Goal: Information Seeking & Learning: Learn about a topic

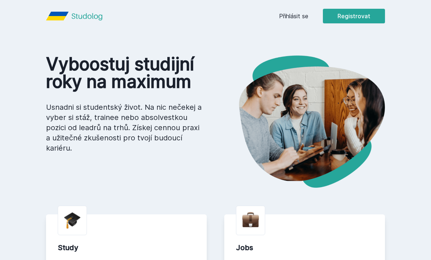
click at [289, 19] on link "Přihlásit se" at bounding box center [293, 16] width 29 height 9
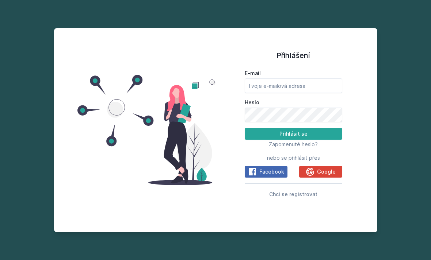
click at [372, 37] on div "Přihlášení E-mail Heslo Přihlásit se Zapomenuté heslo? nebo se přihlásit přes F…" at bounding box center [215, 130] width 431 height 260
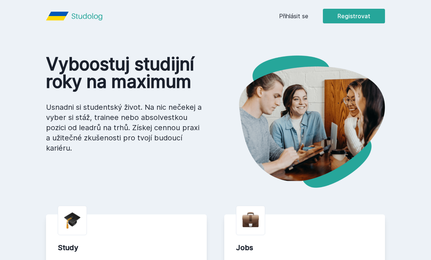
click at [299, 16] on link "Přihlásit se" at bounding box center [293, 16] width 29 height 9
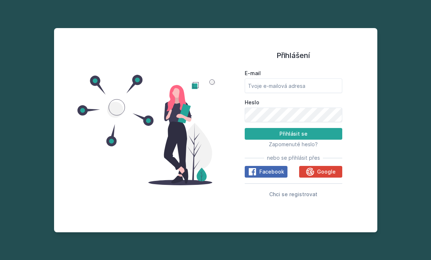
click at [319, 176] on span "Google" at bounding box center [326, 171] width 19 height 7
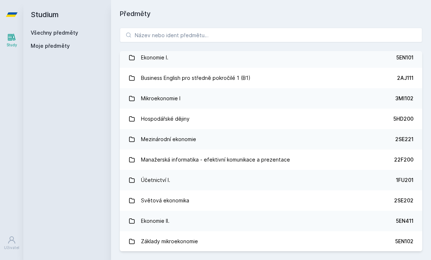
scroll to position [147, 0]
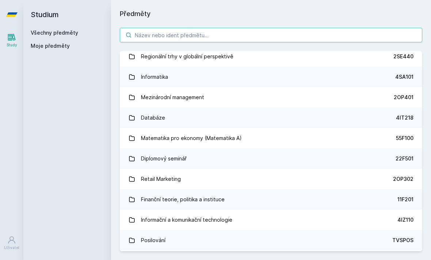
click at [337, 32] on input "search" at bounding box center [271, 35] width 302 height 15
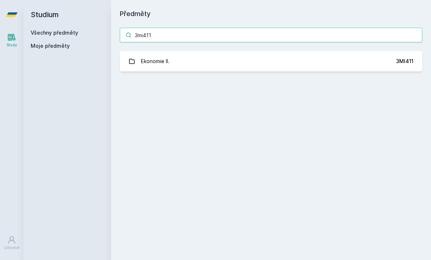
scroll to position [0, 0]
type input "3mi411"
click at [368, 60] on link "Ekonomie II. 3MI411" at bounding box center [271, 61] width 302 height 20
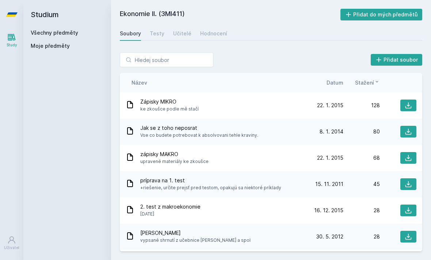
click at [410, 107] on icon at bounding box center [407, 105] width 7 height 7
click at [411, 134] on icon at bounding box center [407, 131] width 7 height 7
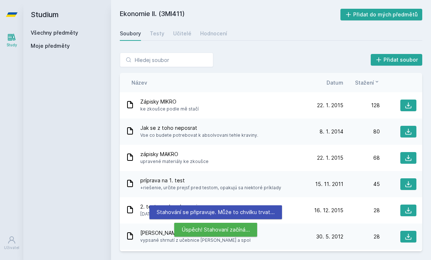
click at [406, 159] on icon at bounding box center [407, 157] width 7 height 7
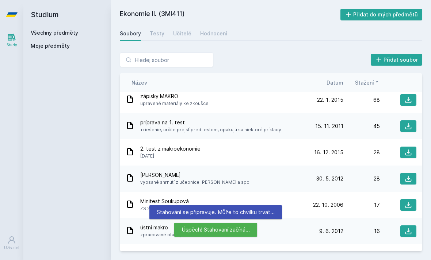
scroll to position [59, 0]
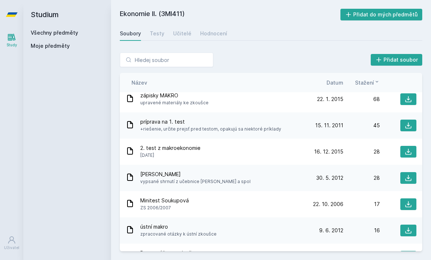
click at [410, 127] on icon at bounding box center [407, 125] width 7 height 7
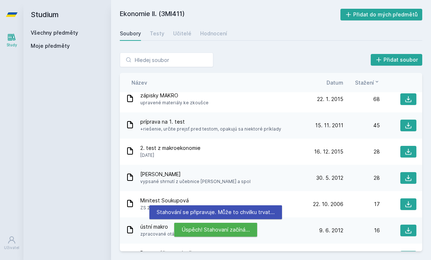
click at [410, 152] on icon at bounding box center [407, 151] width 7 height 7
click at [407, 179] on icon at bounding box center [407, 177] width 7 height 7
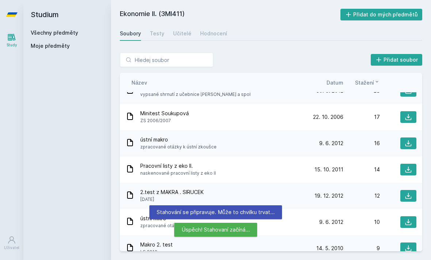
scroll to position [146, 0]
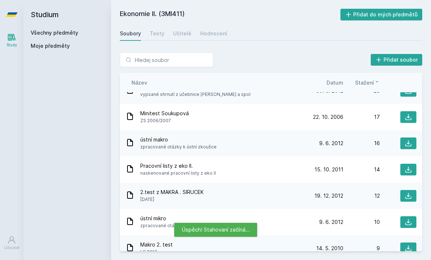
click at [410, 119] on icon at bounding box center [407, 117] width 7 height 7
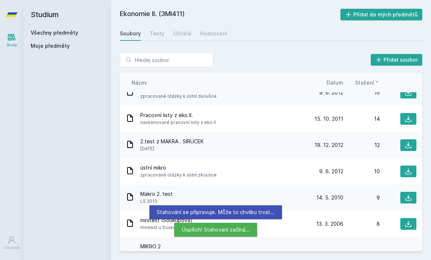
scroll to position [200, 0]
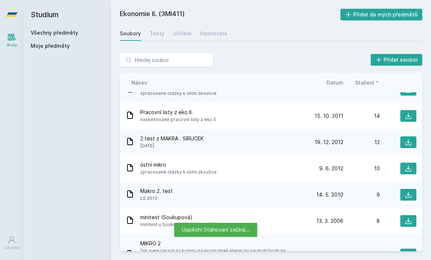
click at [410, 118] on icon at bounding box center [407, 115] width 7 height 7
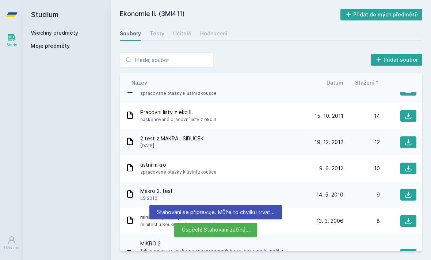
click at [408, 144] on icon at bounding box center [407, 142] width 7 height 7
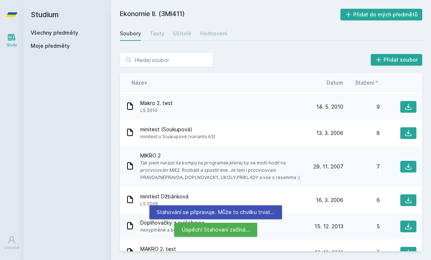
scroll to position [287, 0]
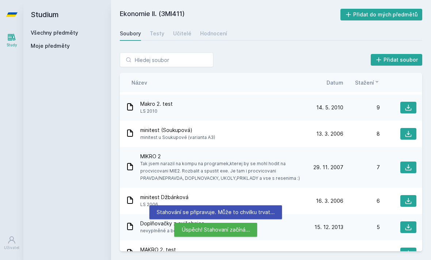
click at [409, 110] on icon at bounding box center [407, 107] width 7 height 7
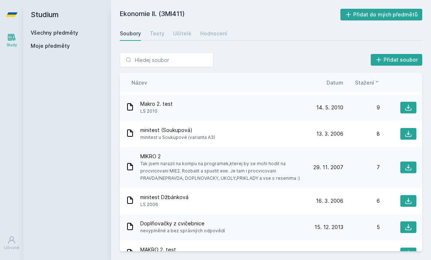
click at [408, 136] on icon at bounding box center [407, 133] width 7 height 7
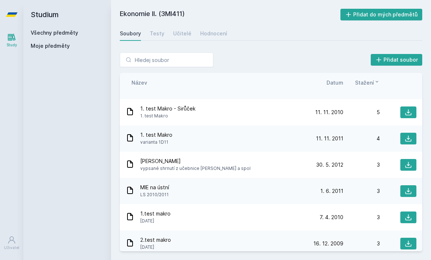
scroll to position [488, 0]
click at [409, 112] on icon at bounding box center [408, 112] width 6 height 6
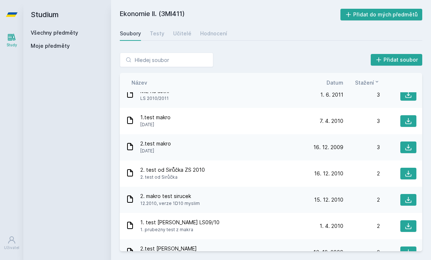
scroll to position [585, 0]
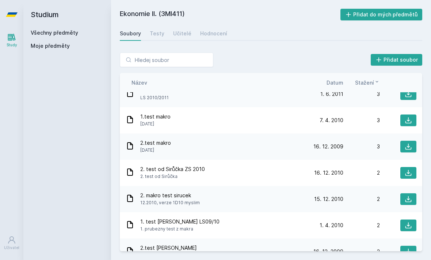
click at [408, 122] on icon at bounding box center [407, 120] width 7 height 7
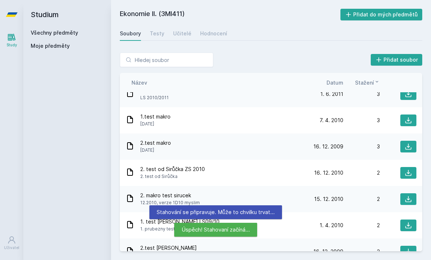
click at [411, 148] on icon at bounding box center [408, 147] width 6 height 6
click at [408, 173] on icon at bounding box center [408, 173] width 6 height 6
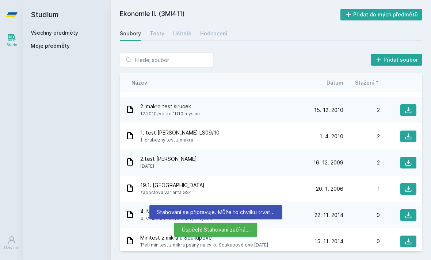
scroll to position [675, 0]
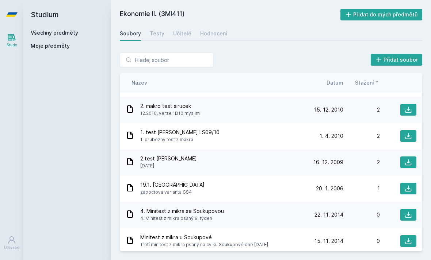
click at [406, 112] on icon at bounding box center [407, 109] width 7 height 7
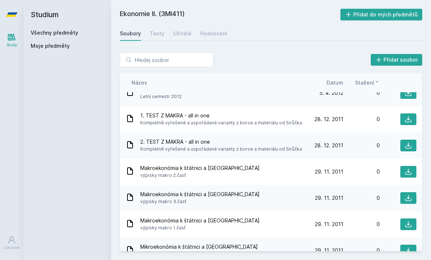
scroll to position [902, 0]
click at [408, 121] on icon at bounding box center [407, 118] width 7 height 7
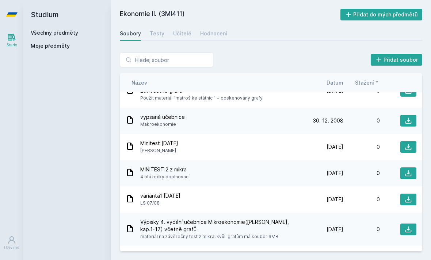
scroll to position [1932, 0]
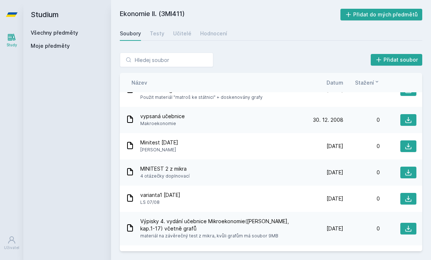
click at [408, 170] on icon at bounding box center [408, 173] width 6 height 6
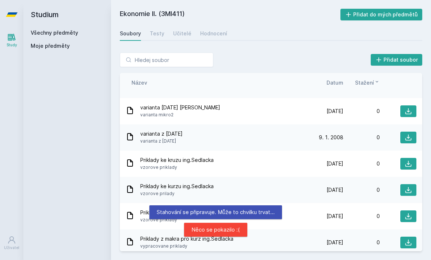
scroll to position [2260, 0]
